Goal: Ask a question

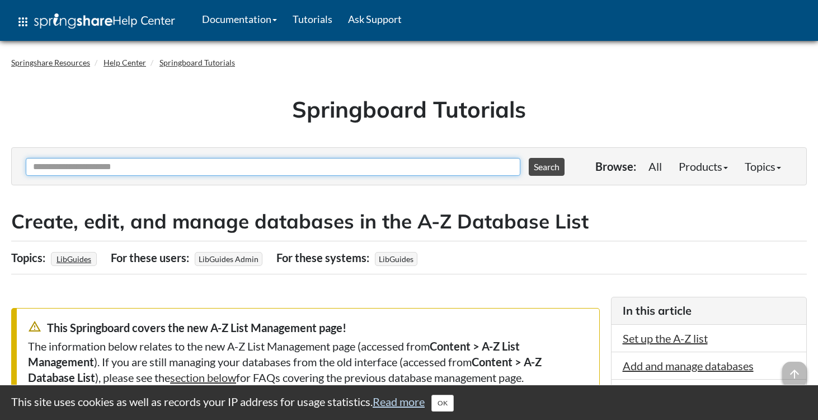
click at [326, 171] on input "Ask Another Question" at bounding box center [273, 167] width 495 height 18
type input "**********"
click at [529, 158] on button "Search" at bounding box center [547, 167] width 36 height 18
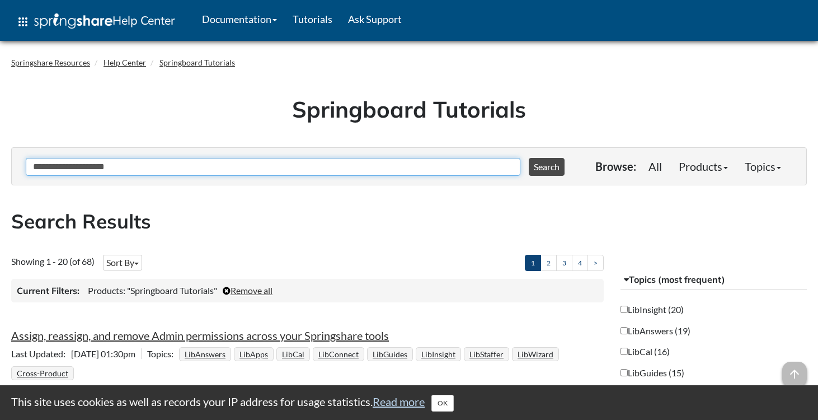
click at [235, 167] on input "**********" at bounding box center [273, 167] width 495 height 18
